Goal: Information Seeking & Learning: Learn about a topic

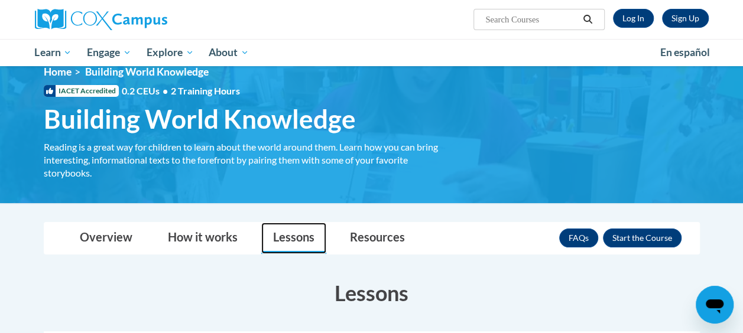
scroll to position [14, 0]
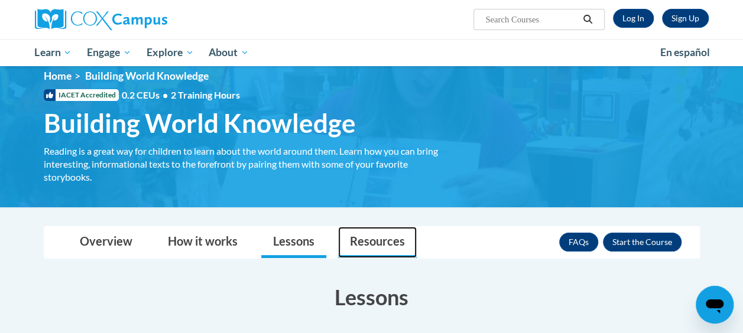
click at [392, 253] on link "Resources" at bounding box center [377, 242] width 79 height 31
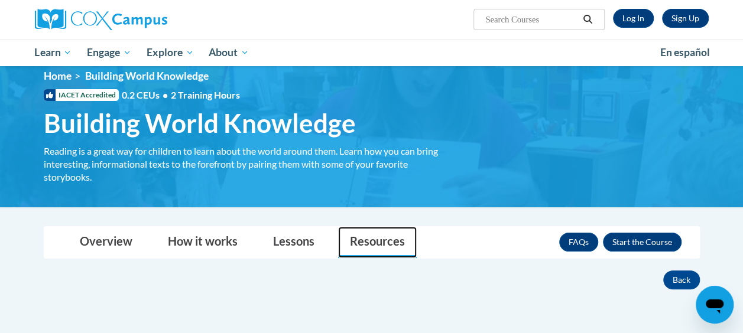
click at [383, 246] on link "Resources" at bounding box center [377, 242] width 79 height 31
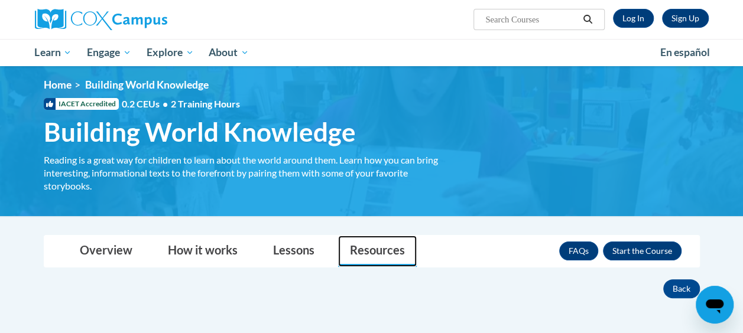
scroll to position [0, 0]
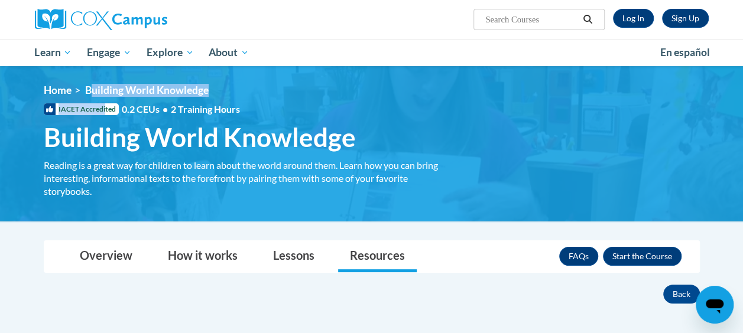
drag, startPoint x: 102, startPoint y: 111, endPoint x: 92, endPoint y: 95, distance: 18.5
click at [92, 95] on div "<en>My Learning</en><fr>New fr_My Learning</fr><it>New it_My Learning</it><de>N…" at bounding box center [371, 144] width 691 height 120
click at [92, 95] on span "Building World Knowledge" at bounding box center [147, 90] width 124 height 12
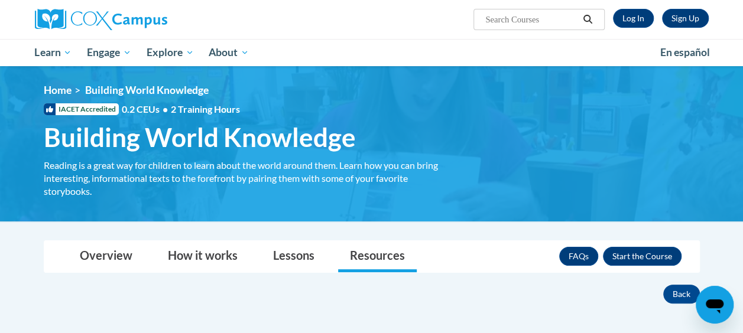
click at [258, 118] on div "<en>My Learning</en><fr>New fr_My Learning</fr><it>New it_My Learning</it><de>N…" at bounding box center [371, 144] width 691 height 120
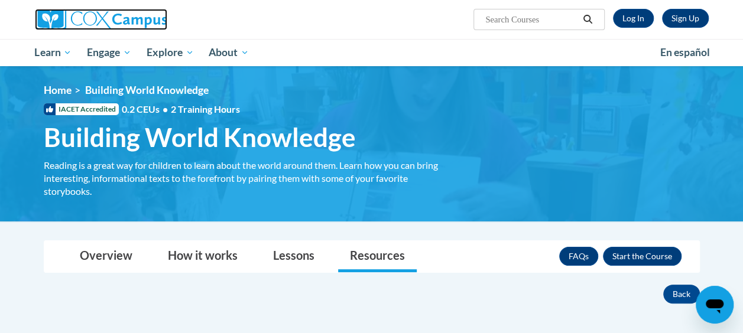
click at [67, 20] on img at bounding box center [101, 19] width 132 height 21
